Goal: Information Seeking & Learning: Compare options

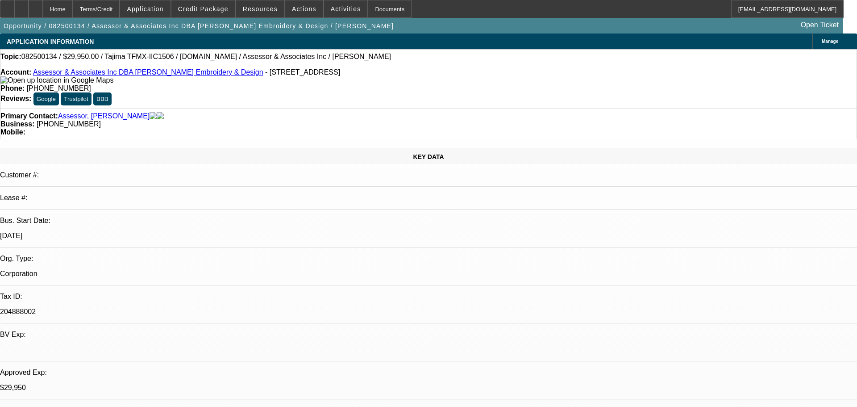
select select "0"
select select "2"
select select "0"
select select "6"
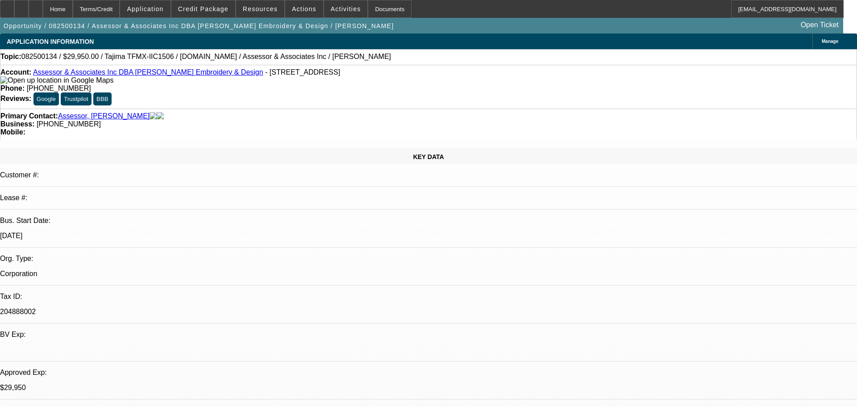
select select "0"
select select "2"
select select "0.1"
select select "4"
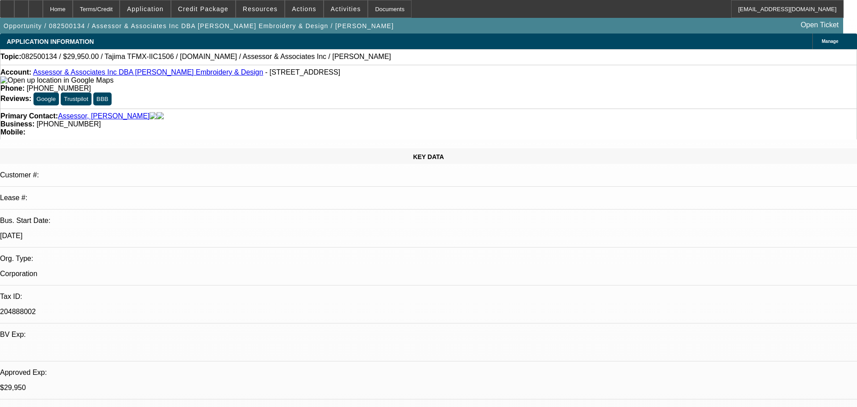
select select "0"
select select "2"
select select "0.1"
select select "4"
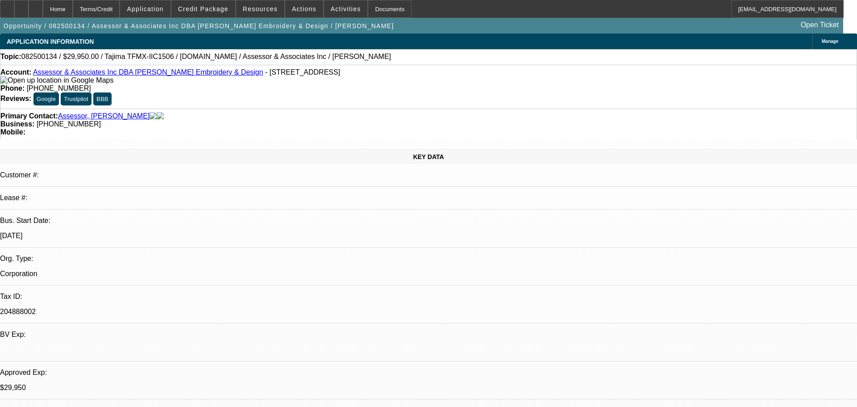
select select "0"
select select "2"
select select "0.1"
select select "4"
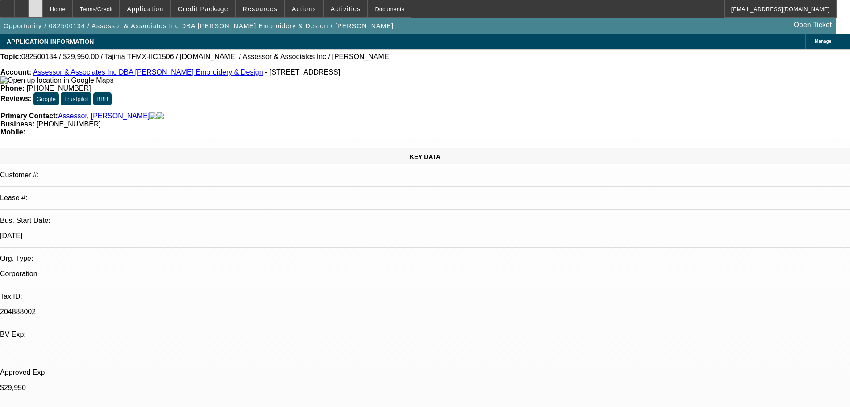
click at [43, 12] on div at bounding box center [36, 9] width 14 height 18
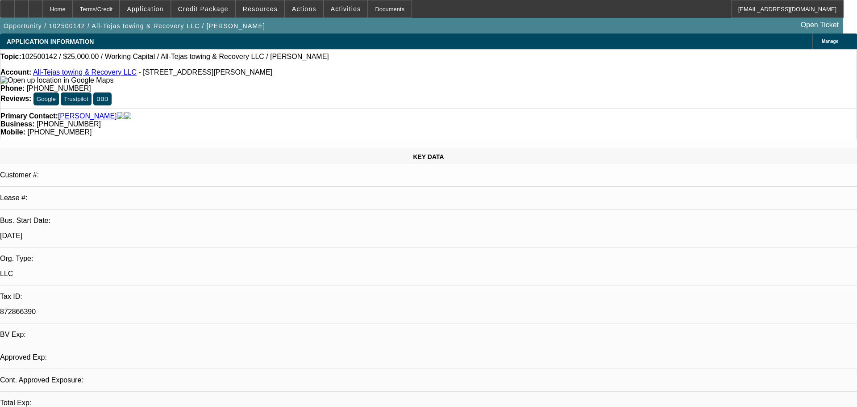
select select "0"
select select "2"
select select "0.1"
select select "1"
select select "2"
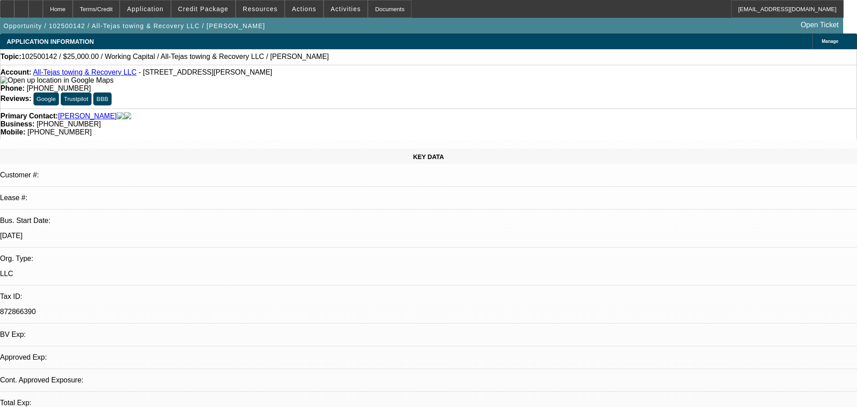
select select "4"
click at [43, 14] on div at bounding box center [36, 9] width 14 height 18
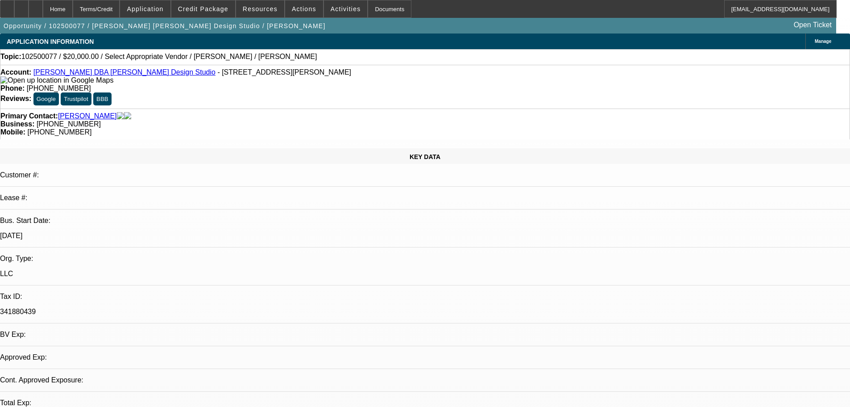
select select "0"
select select "2"
select select "0.1"
select select "2"
select select "4"
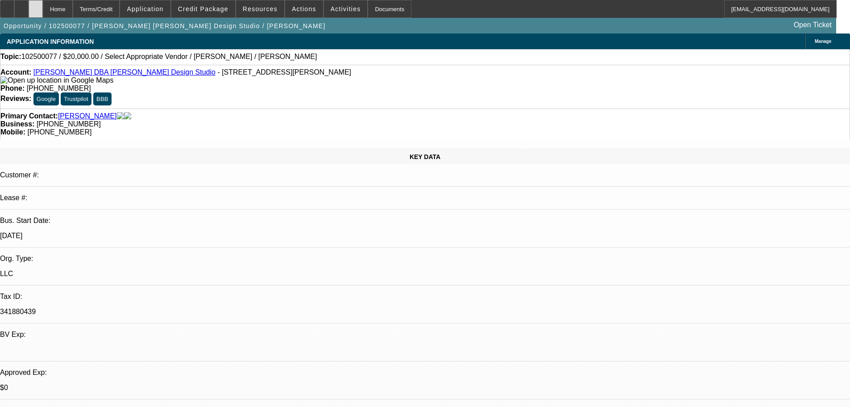
click at [36, 6] on icon at bounding box center [36, 6] width 0 height 0
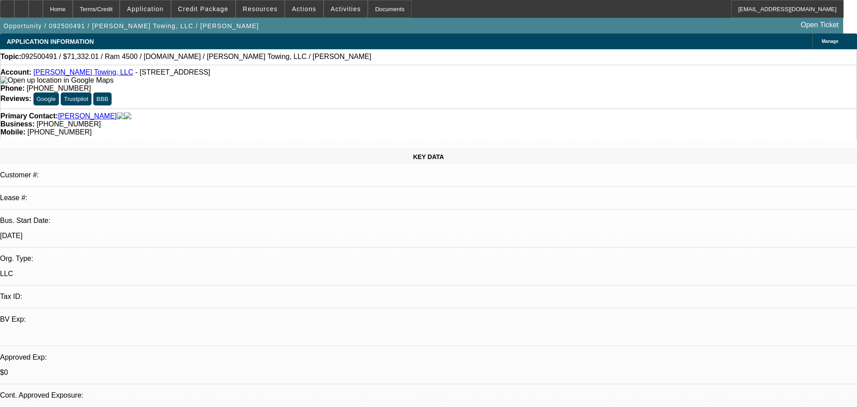
select select "0"
select select "2"
select select "0"
select select "6"
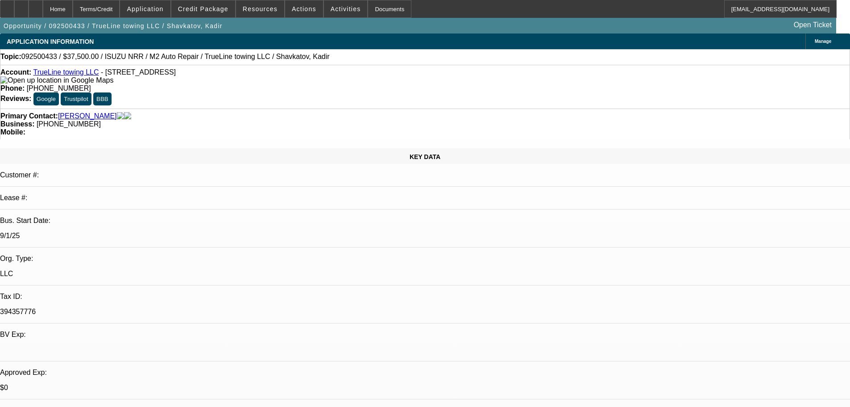
select select "0"
select select "2"
select select "0.1"
select select "0"
select select "2"
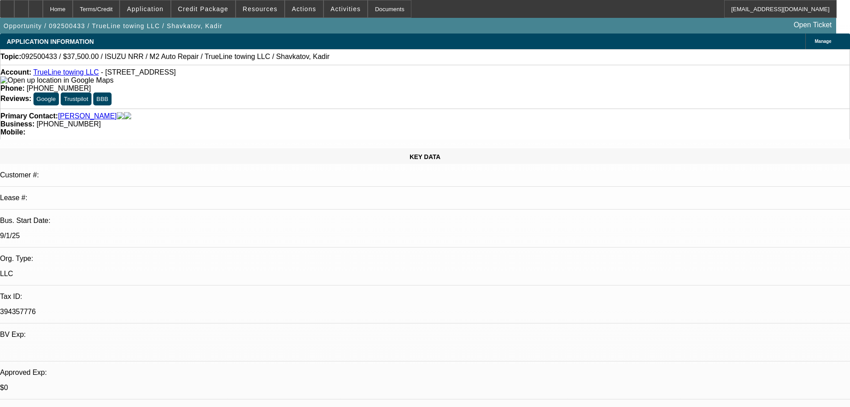
select select "0.1"
select select "0"
select select "2"
select select "0.1"
select select "0"
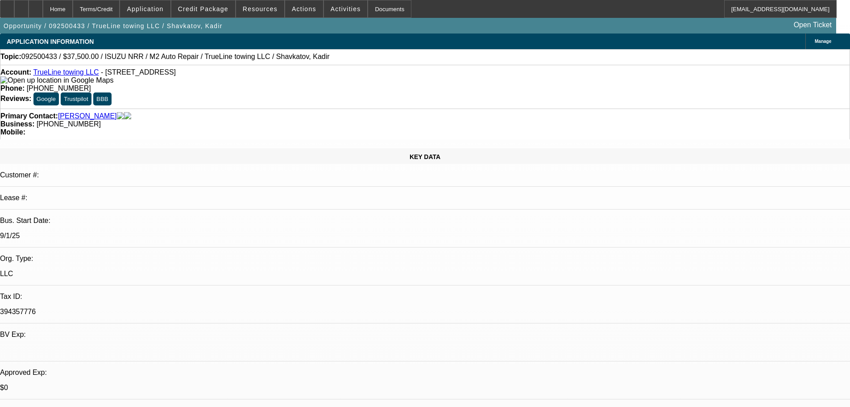
select select "2"
select select "0.1"
select select "1"
select select "2"
select select "4"
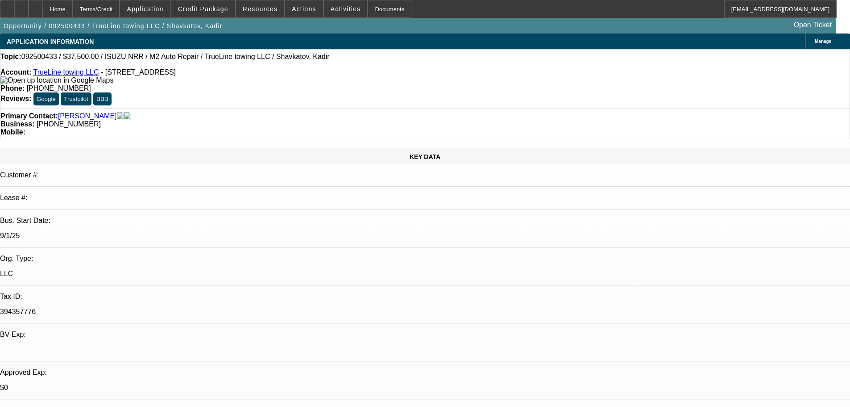
select select "1"
select select "2"
select select "4"
select select "1"
select select "2"
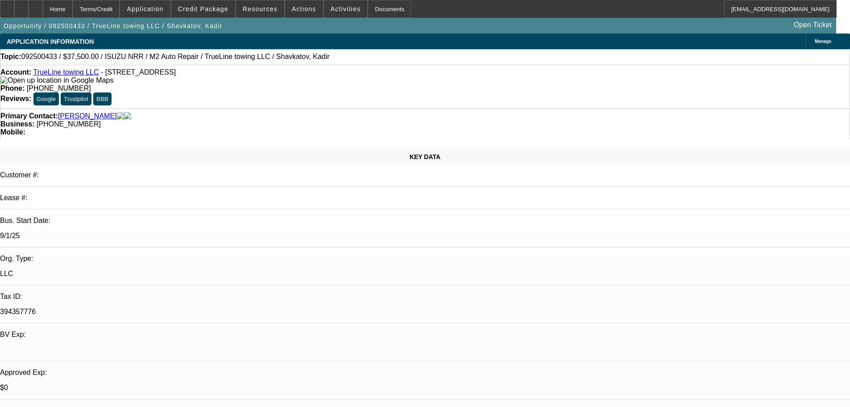
select select "4"
select select "1"
select select "2"
select select "4"
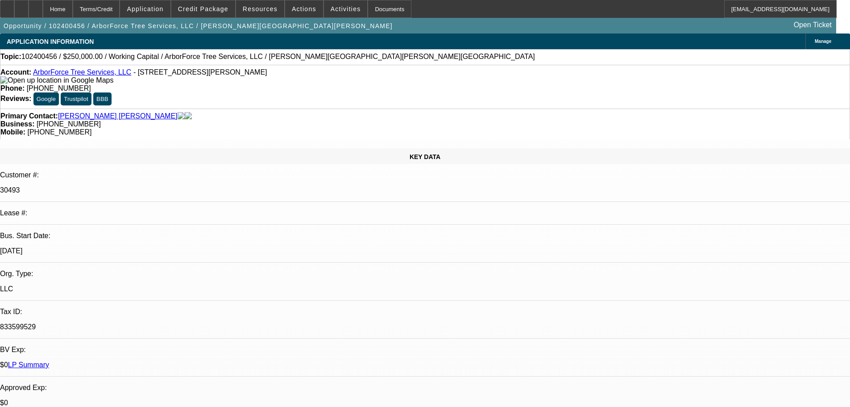
select select "0"
select select "2"
select select "0"
select select "6"
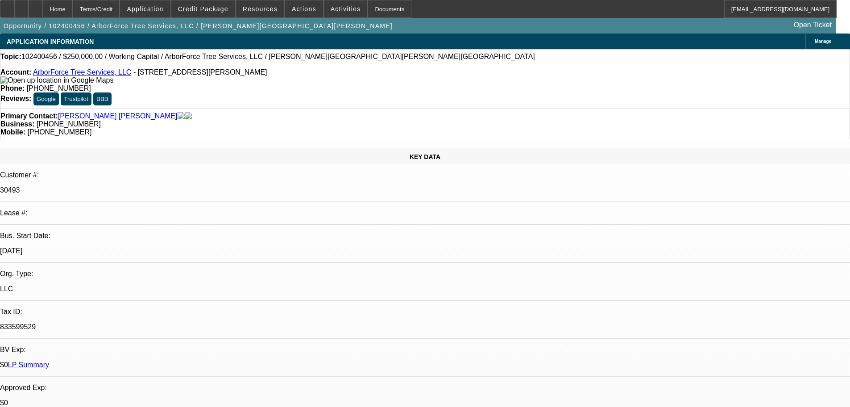
select select "0"
select select "2"
select select "0"
select select "6"
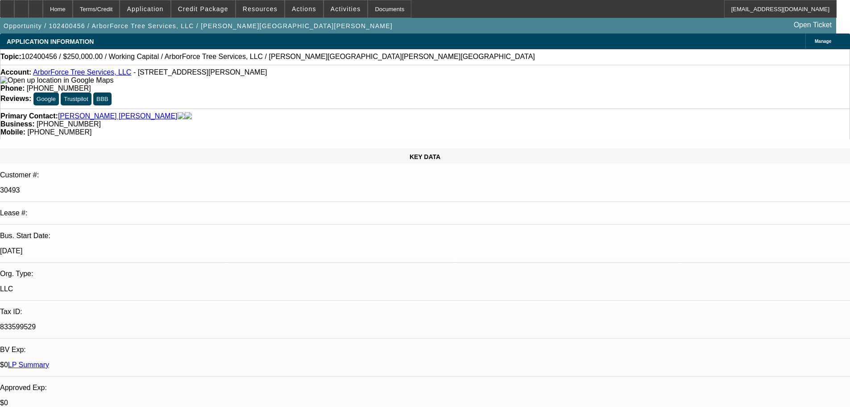
select select "0"
select select "2"
select select "0"
select select "6"
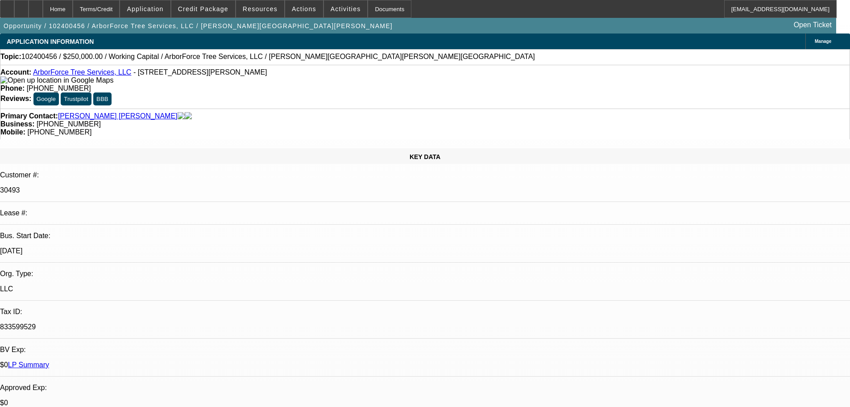
select select "0"
select select "2"
select select "0"
select select "6"
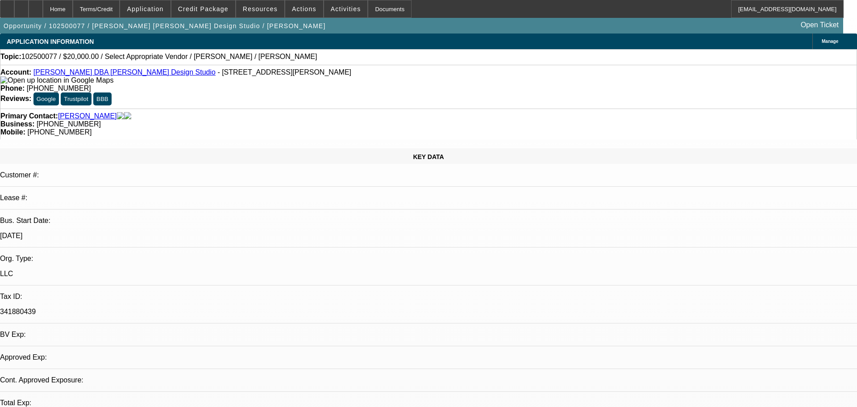
select select "0"
select select "2"
select select "0.1"
select select "4"
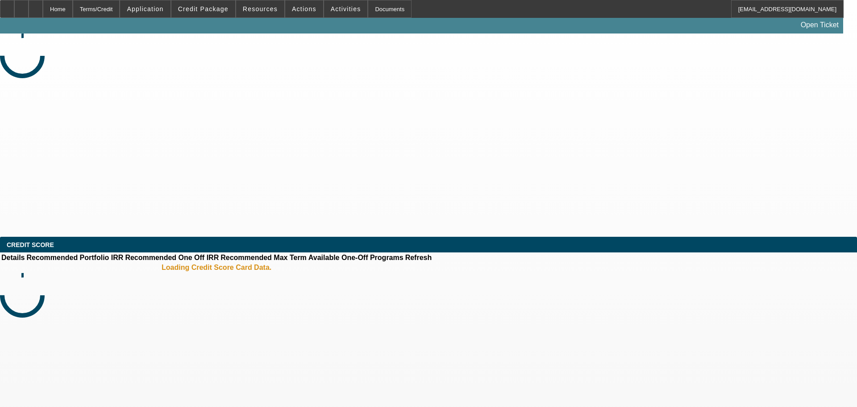
select select "0"
select select "2"
select select "0.1"
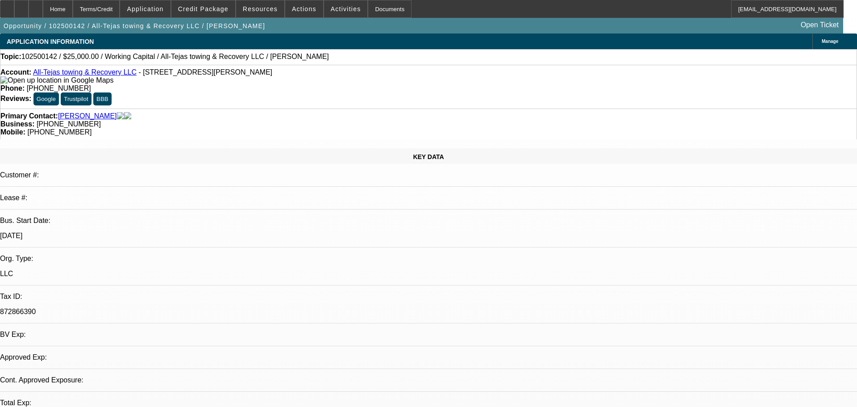
select select "1"
select select "2"
select select "4"
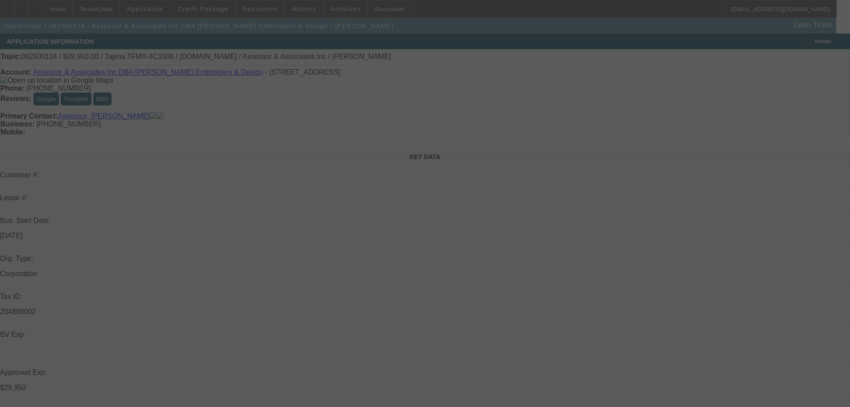
select select "0"
select select "2"
select select "0"
select select "6"
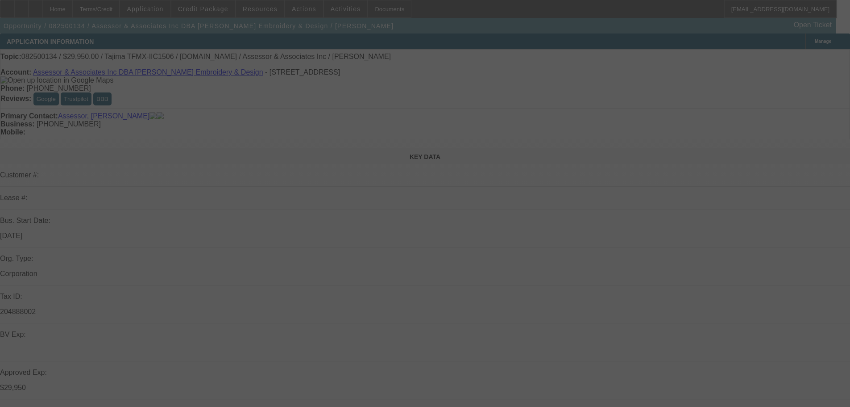
select select "0"
select select "2"
select select "0.1"
select select "4"
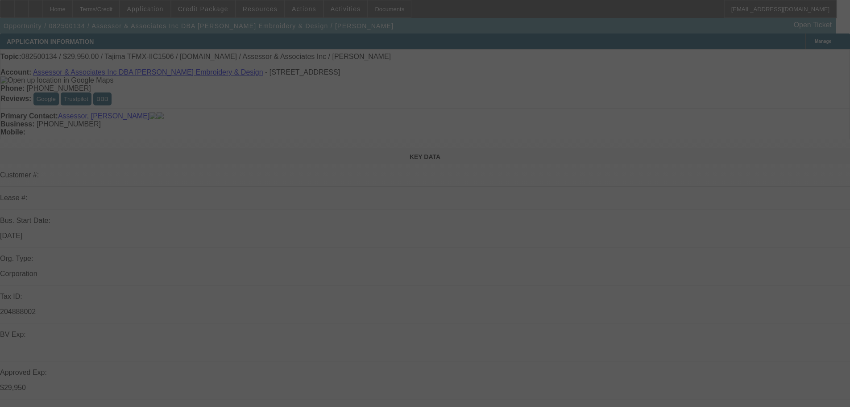
select select "0"
select select "2"
select select "0.1"
select select "4"
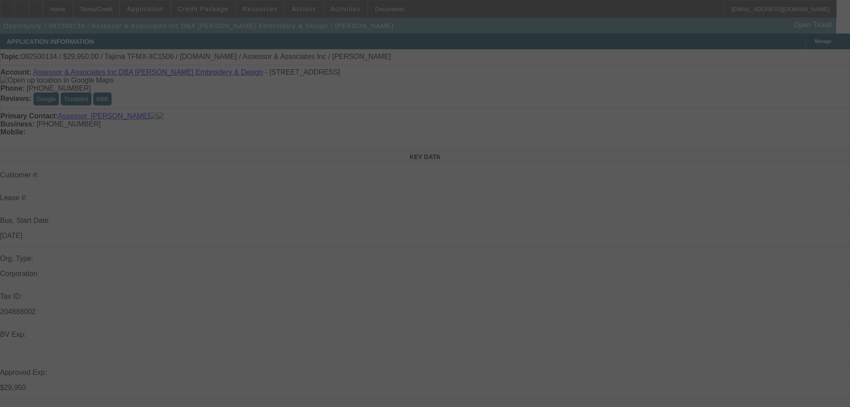
select select "0"
select select "2"
select select "0.1"
select select "4"
